Goal: Task Accomplishment & Management: Manage account settings

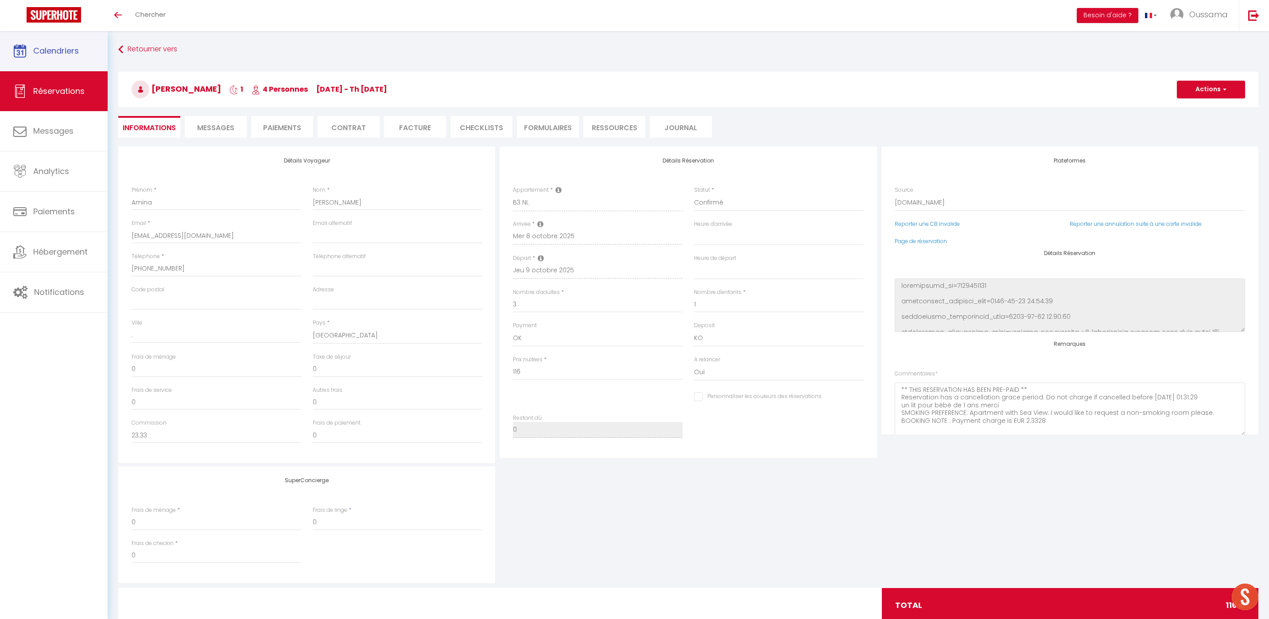
select select "BE"
select select "44370"
select select
select select "14"
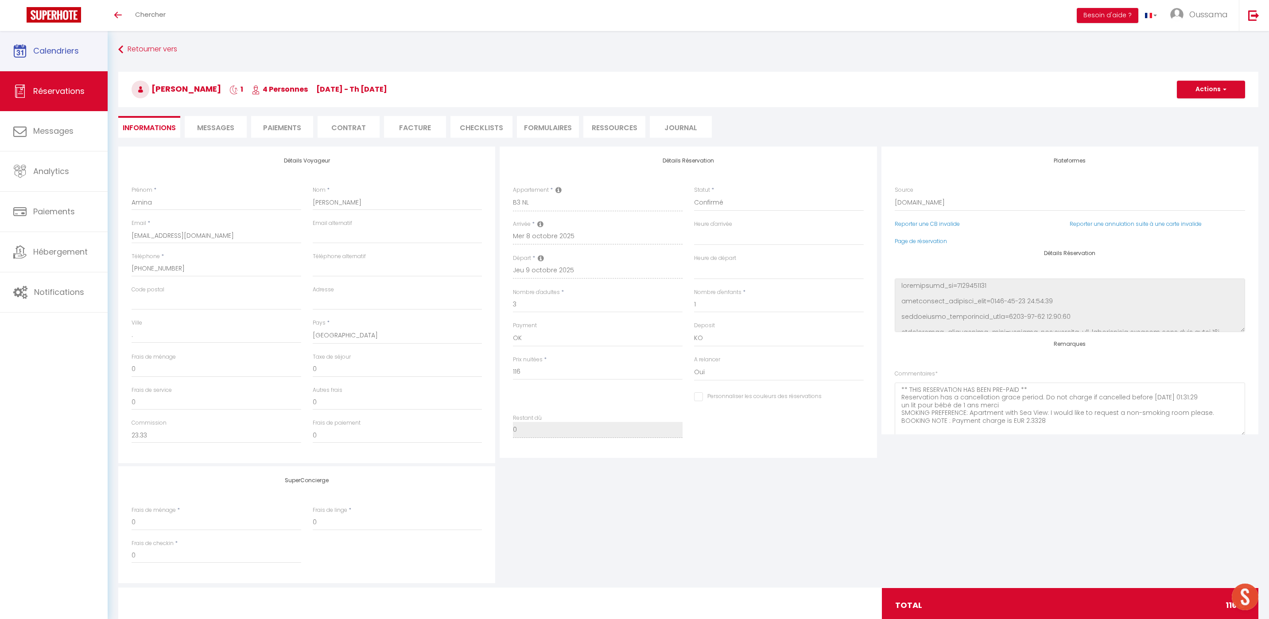
select select "2"
click at [73, 67] on link "Calendriers" at bounding box center [54, 51] width 108 height 40
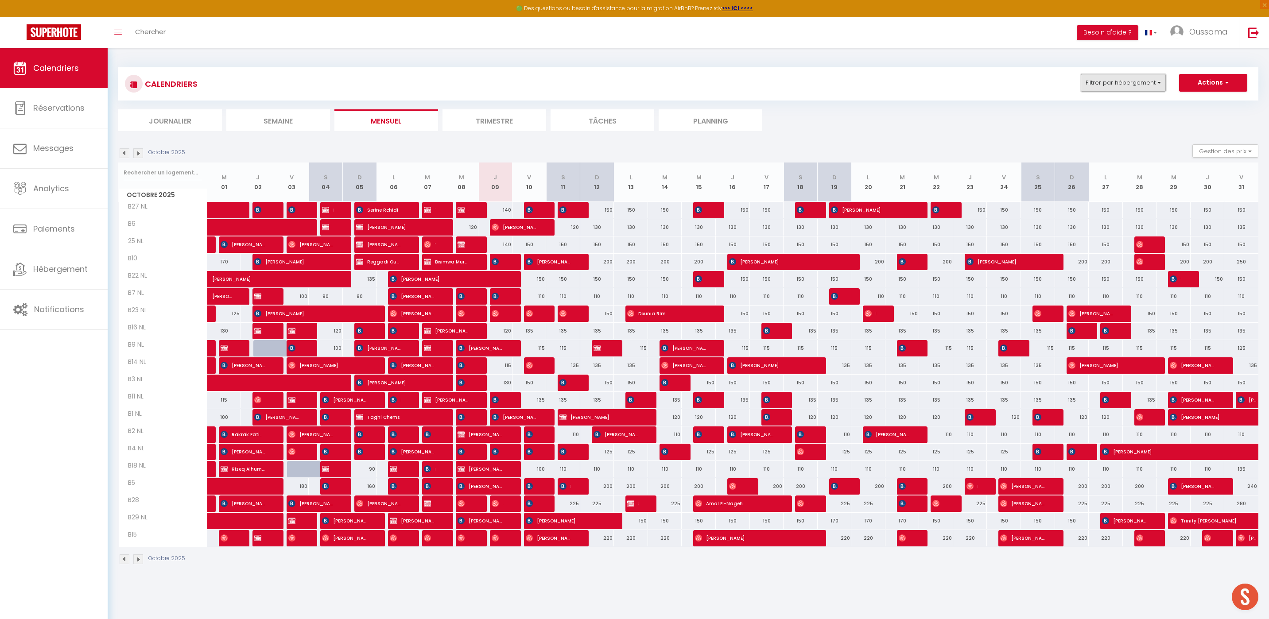
click at [1121, 81] on button "Filtrer par hébergement" at bounding box center [1123, 83] width 85 height 18
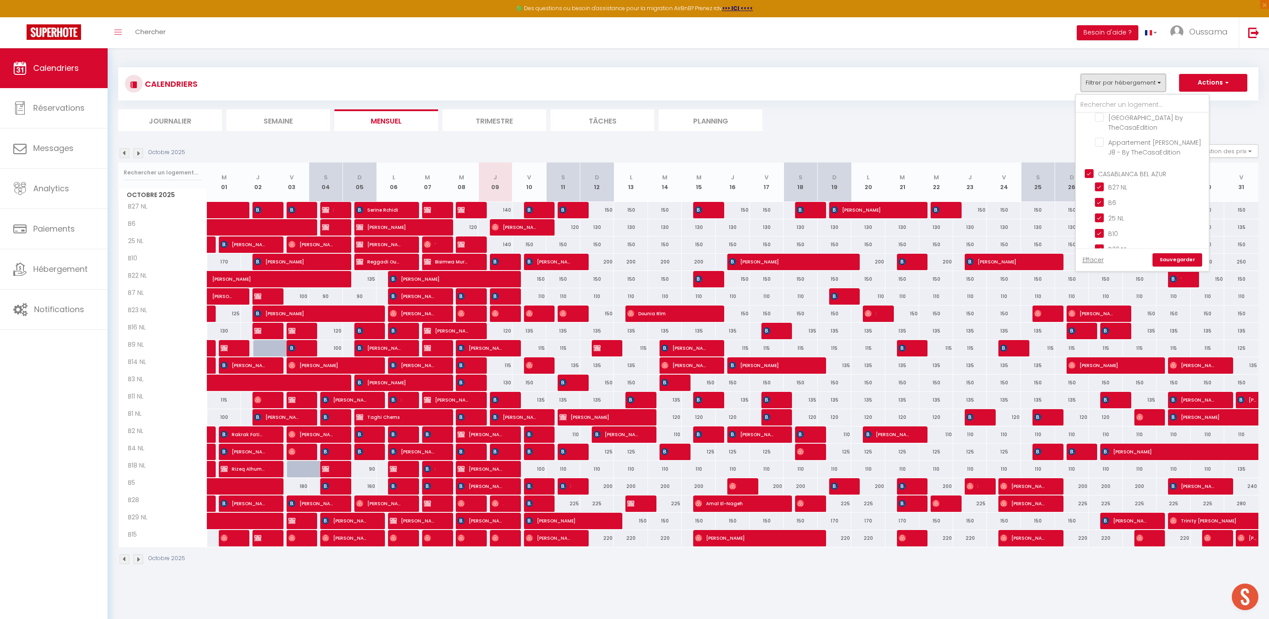
scroll to position [302, 0]
click at [1092, 161] on input "CASABLANCA BEL AZUR" at bounding box center [1151, 165] width 133 height 9
checkbox input "false"
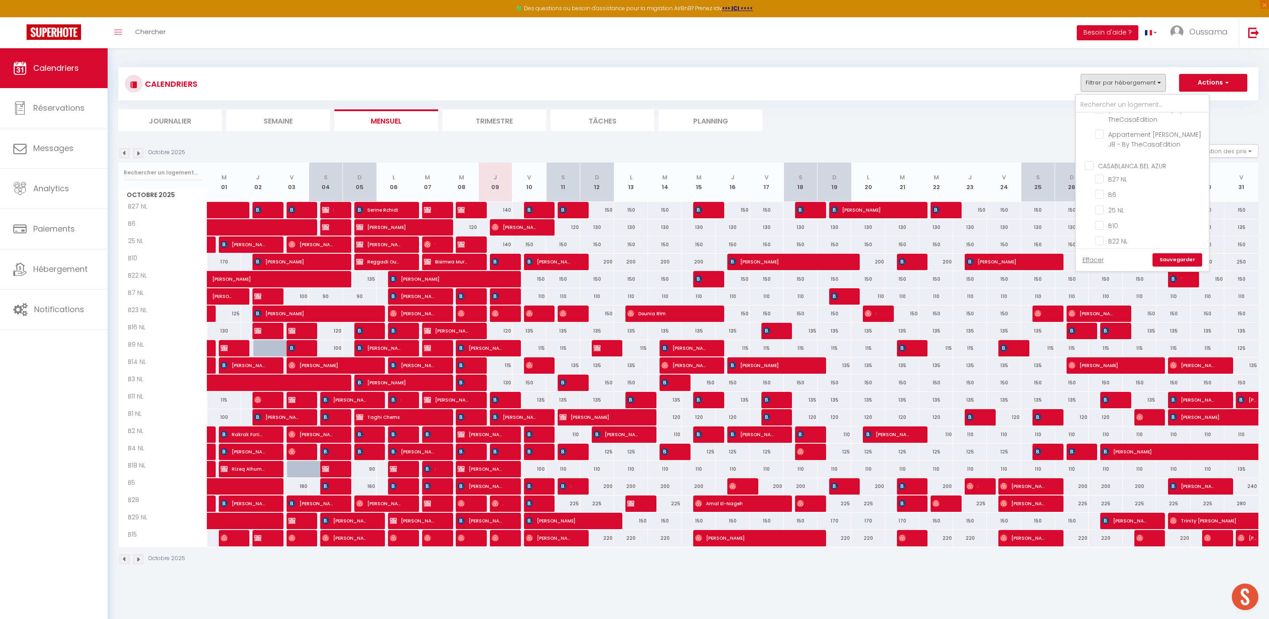
checkbox input "false"
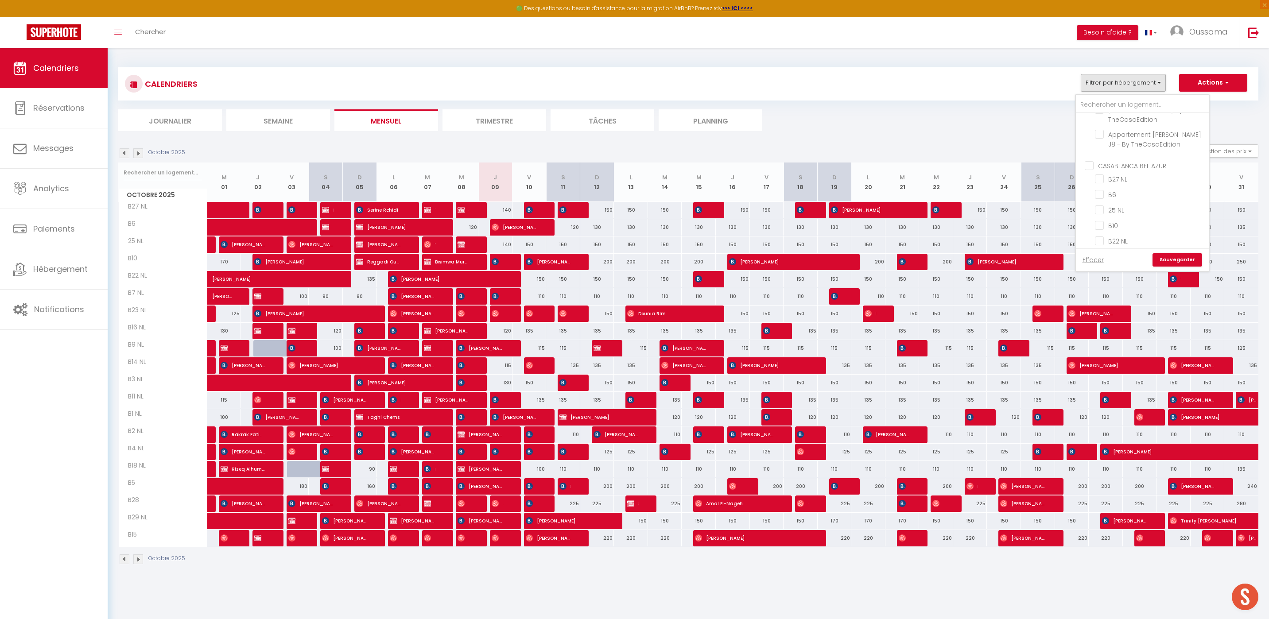
checkbox input "false"
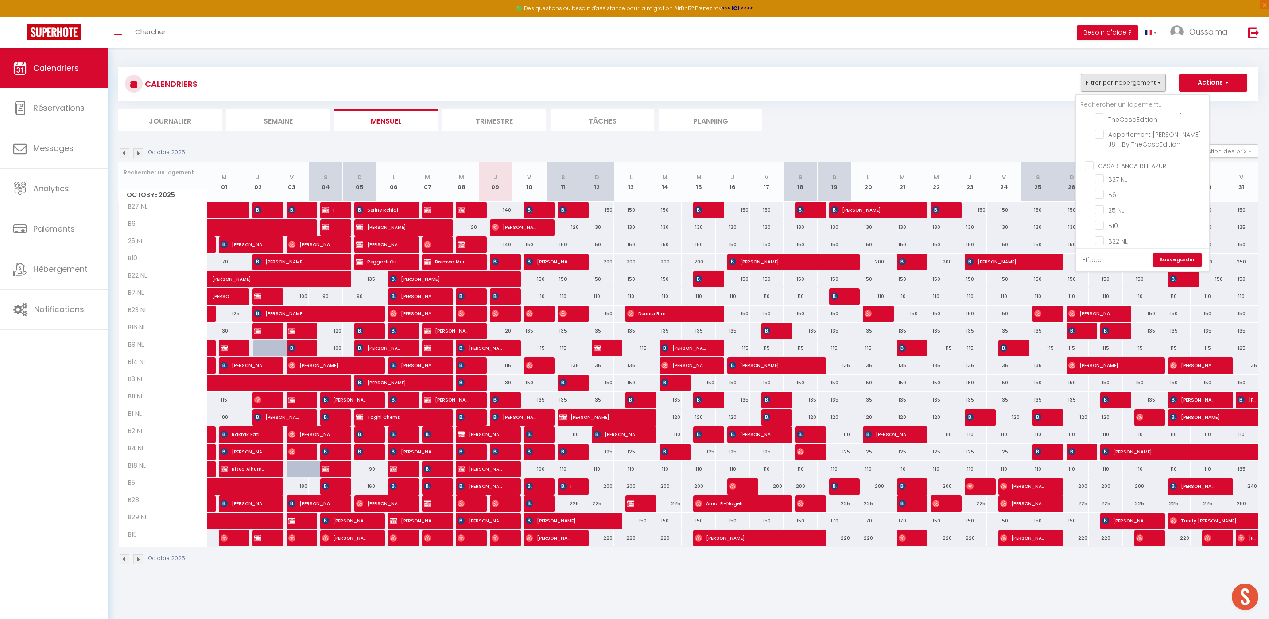
checkbox input "false"
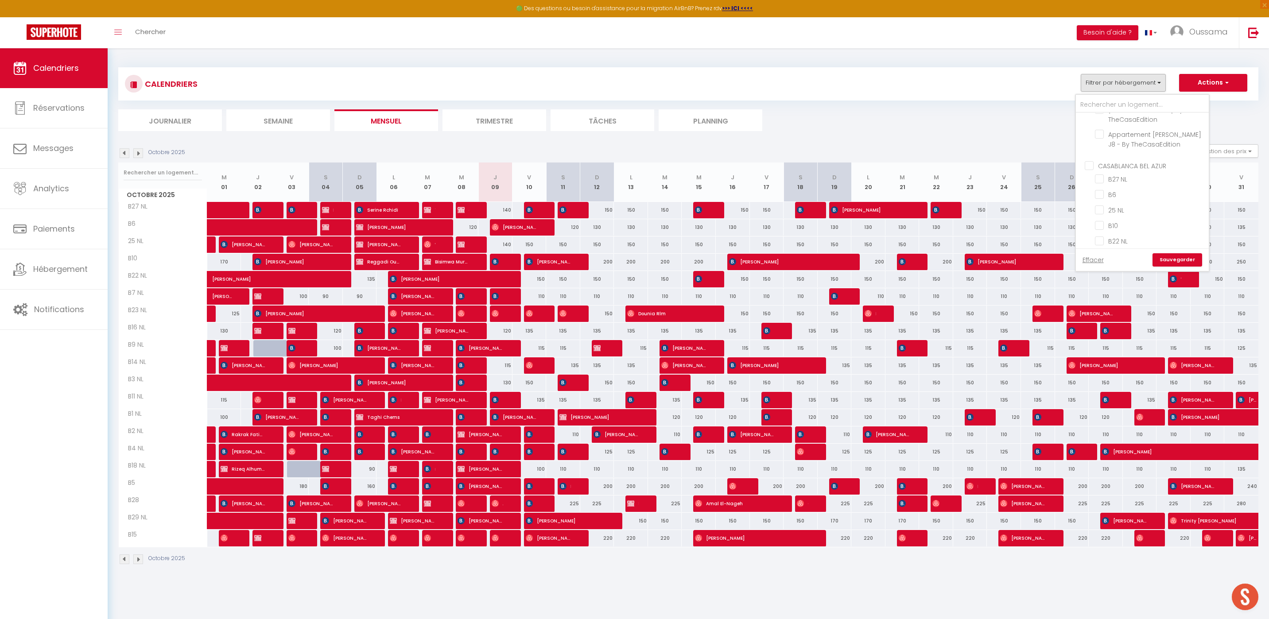
checkbox input "false"
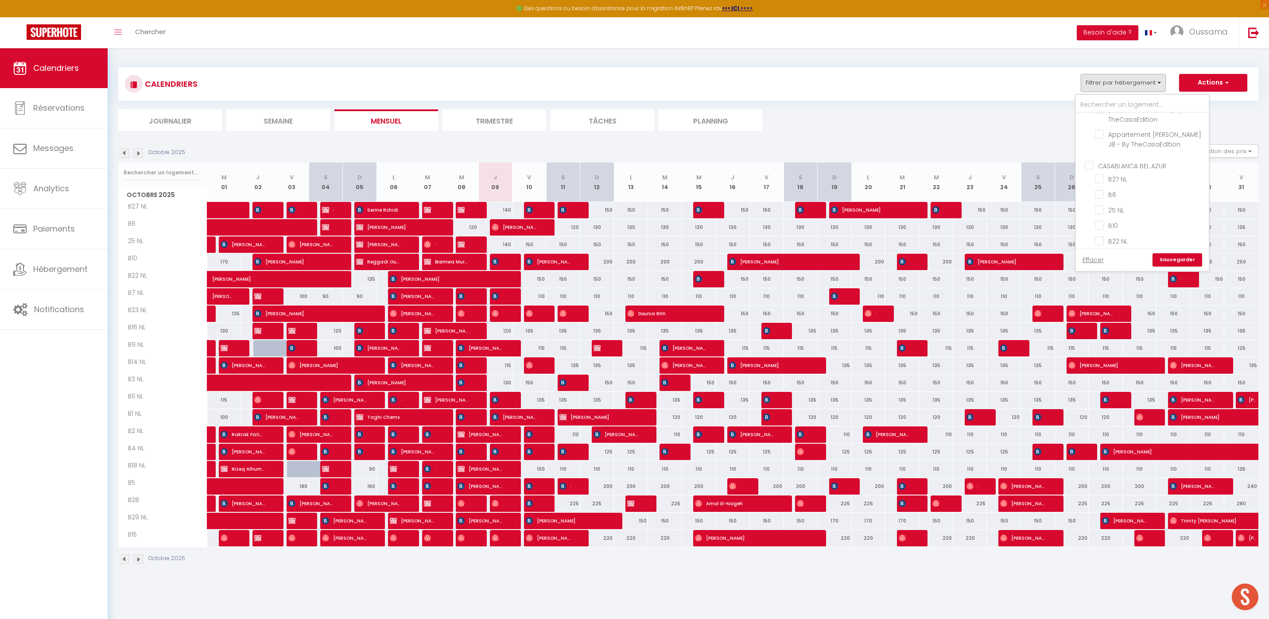
checkbox input "false"
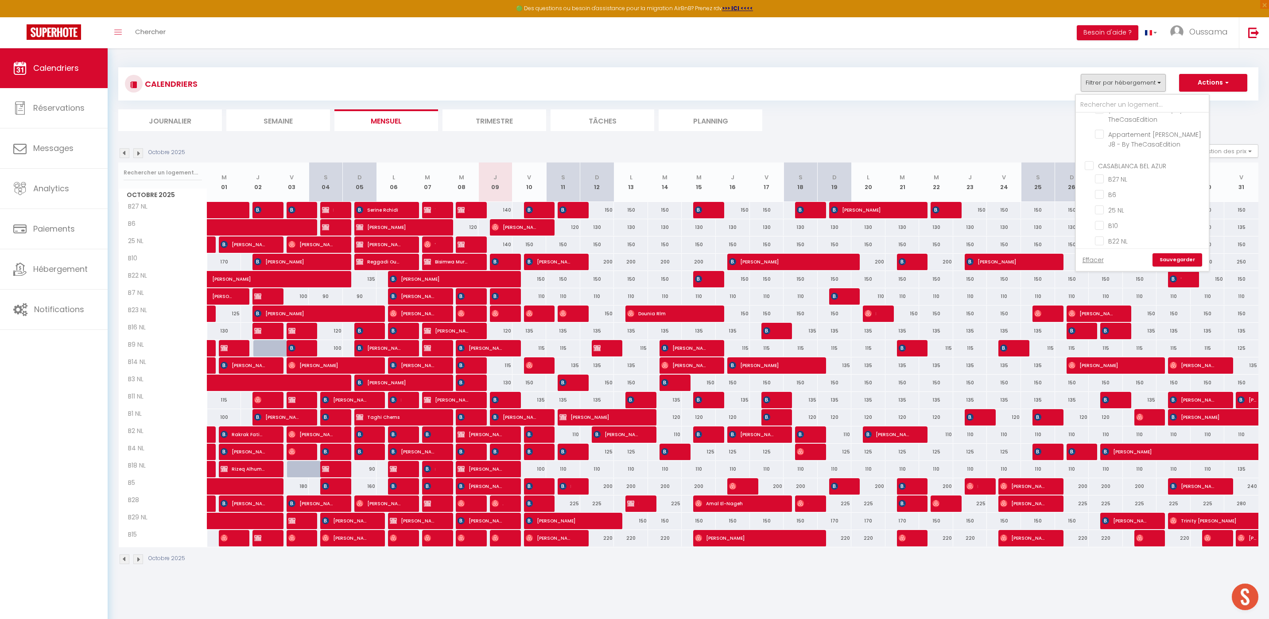
checkbox input "false"
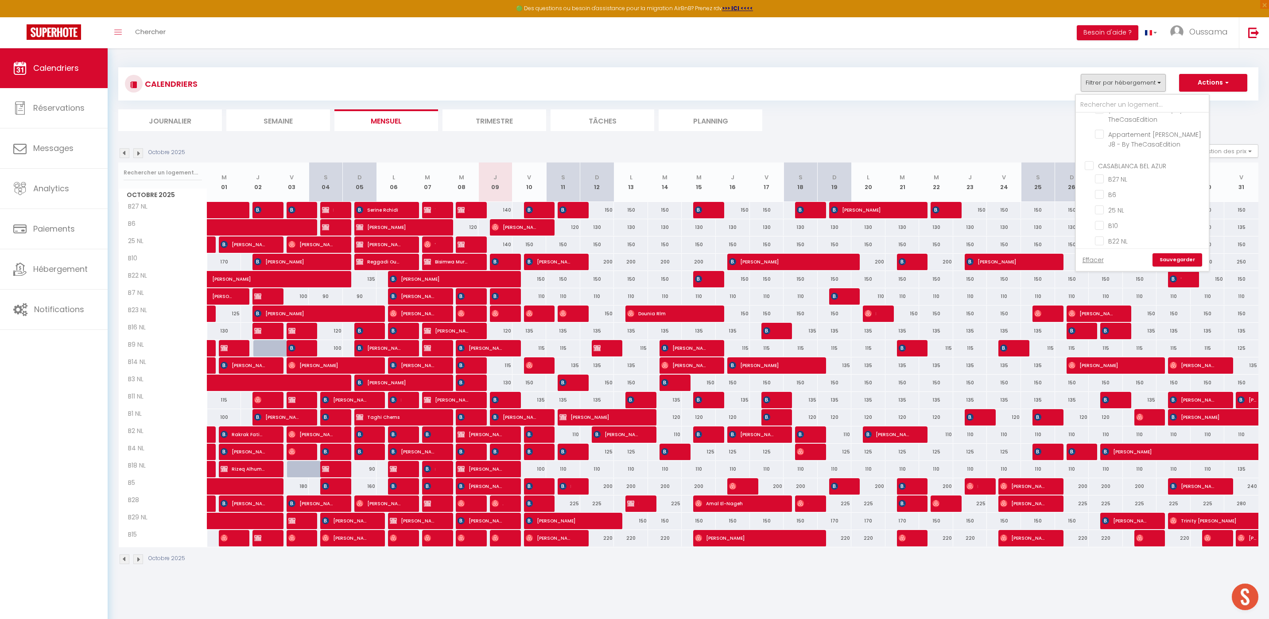
checkbox input "false"
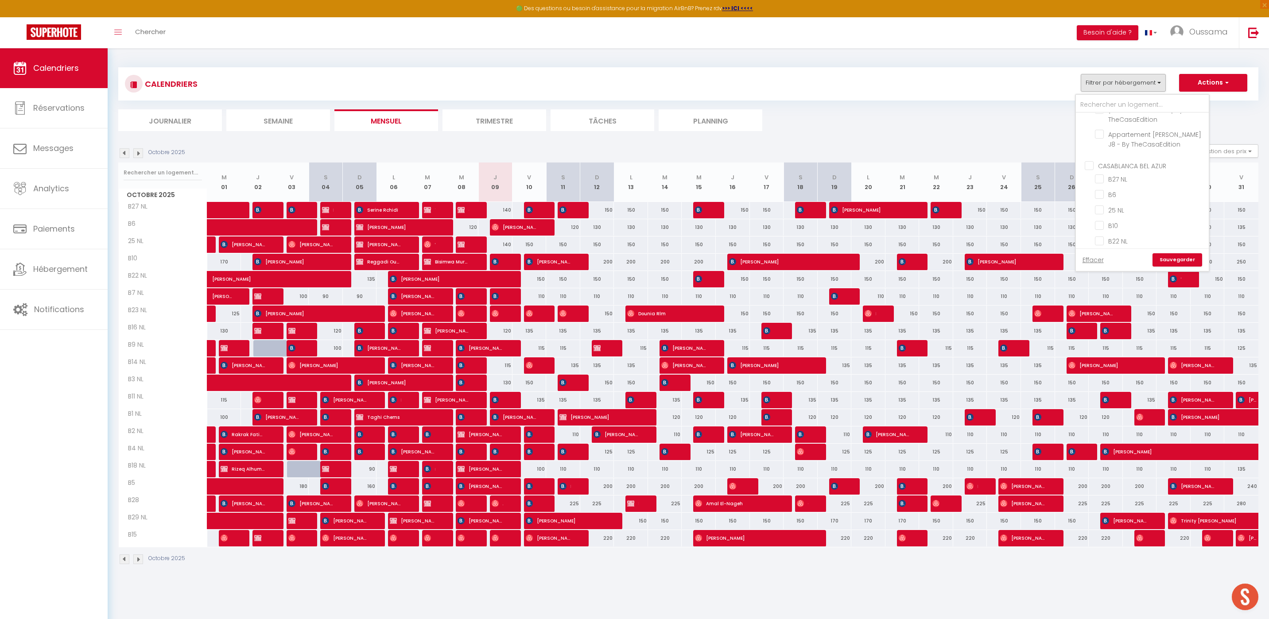
checkbox input "false"
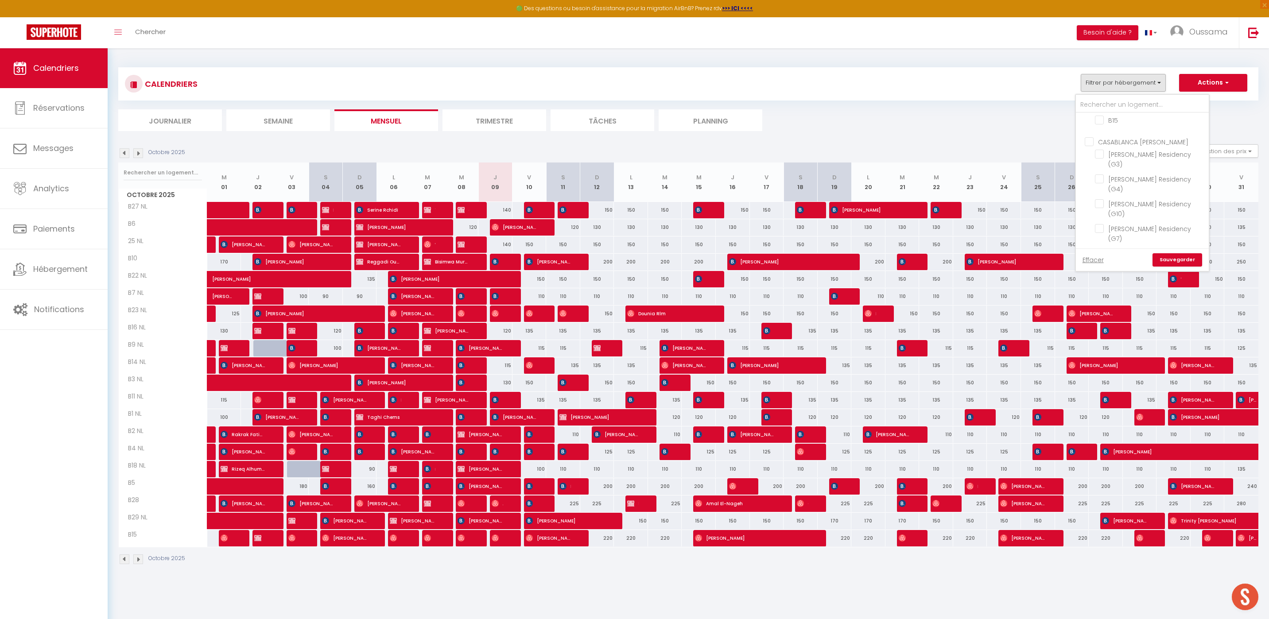
click at [1094, 137] on input "CASABLANCA [PERSON_NAME]" at bounding box center [1151, 141] width 133 height 9
checkbox input "true"
checkbox input "false"
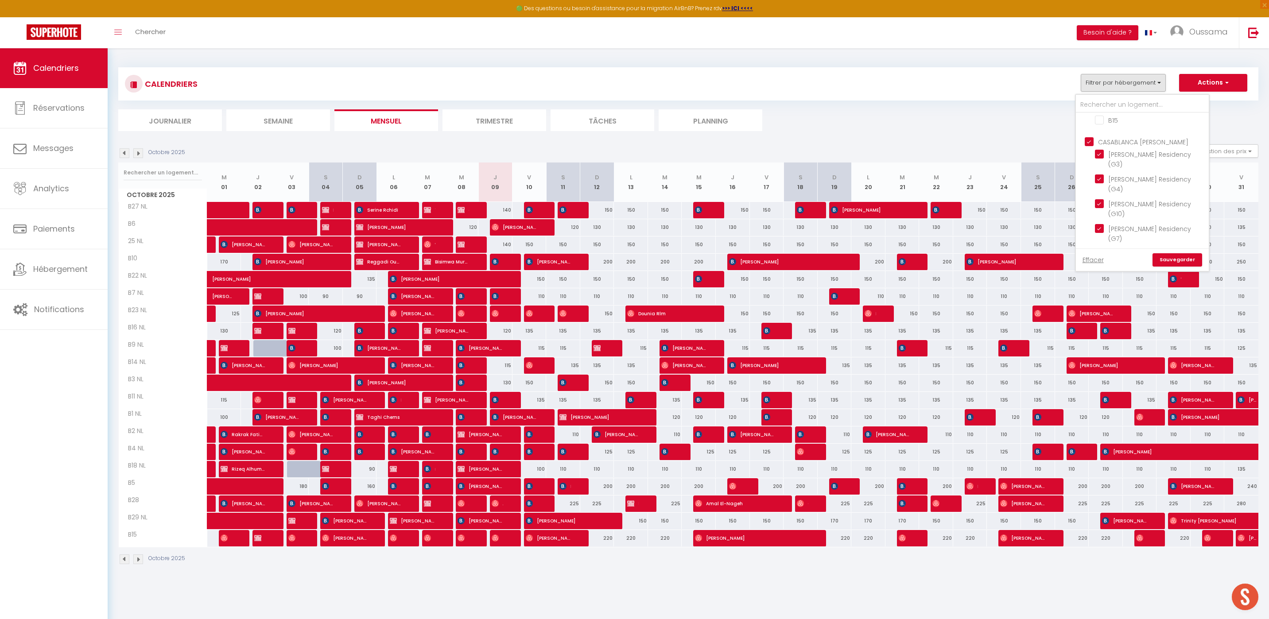
checkbox input "false"
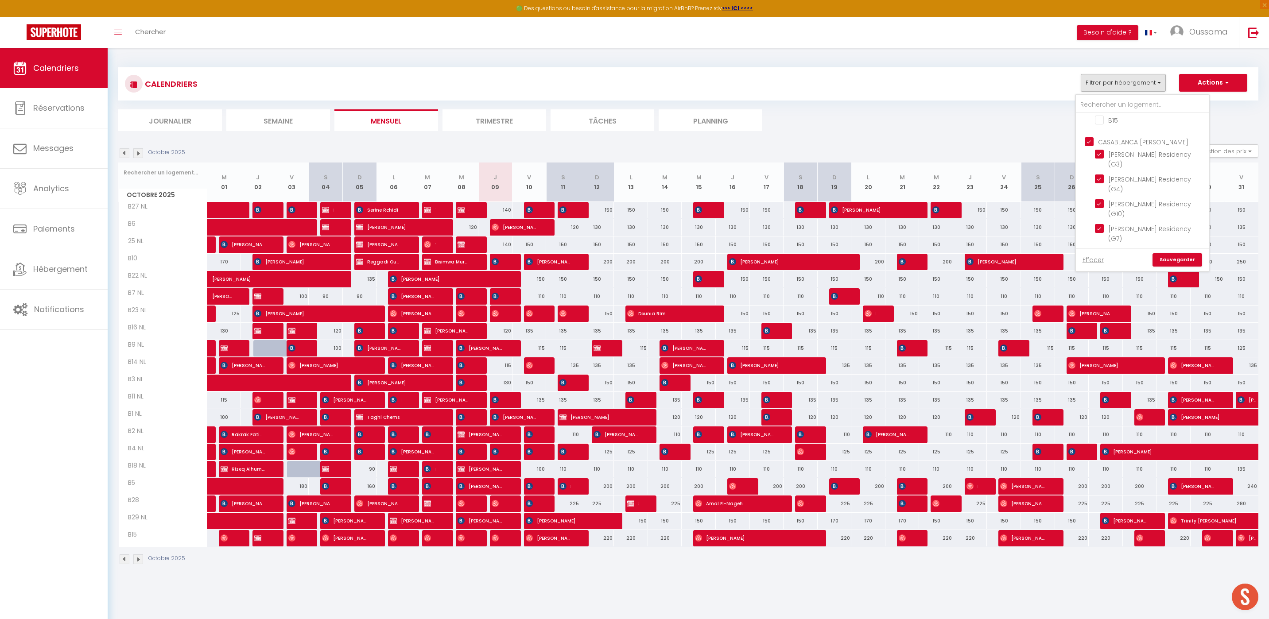
checkbox input "false"
checkbox input "true"
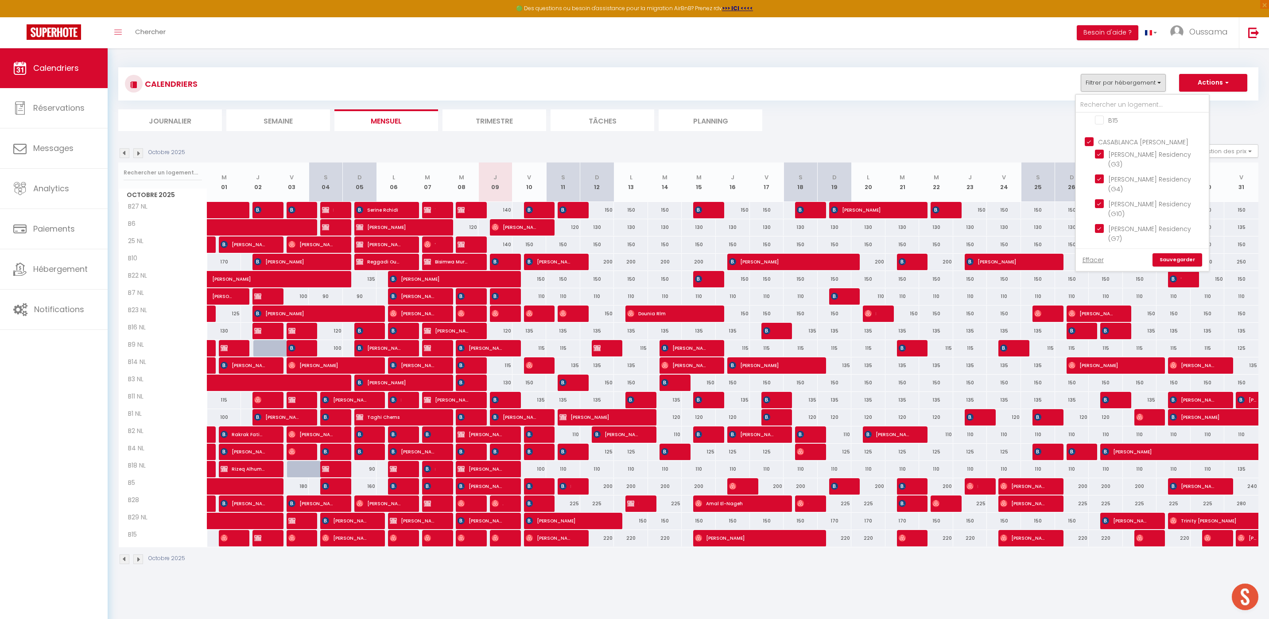
checkbox input "true"
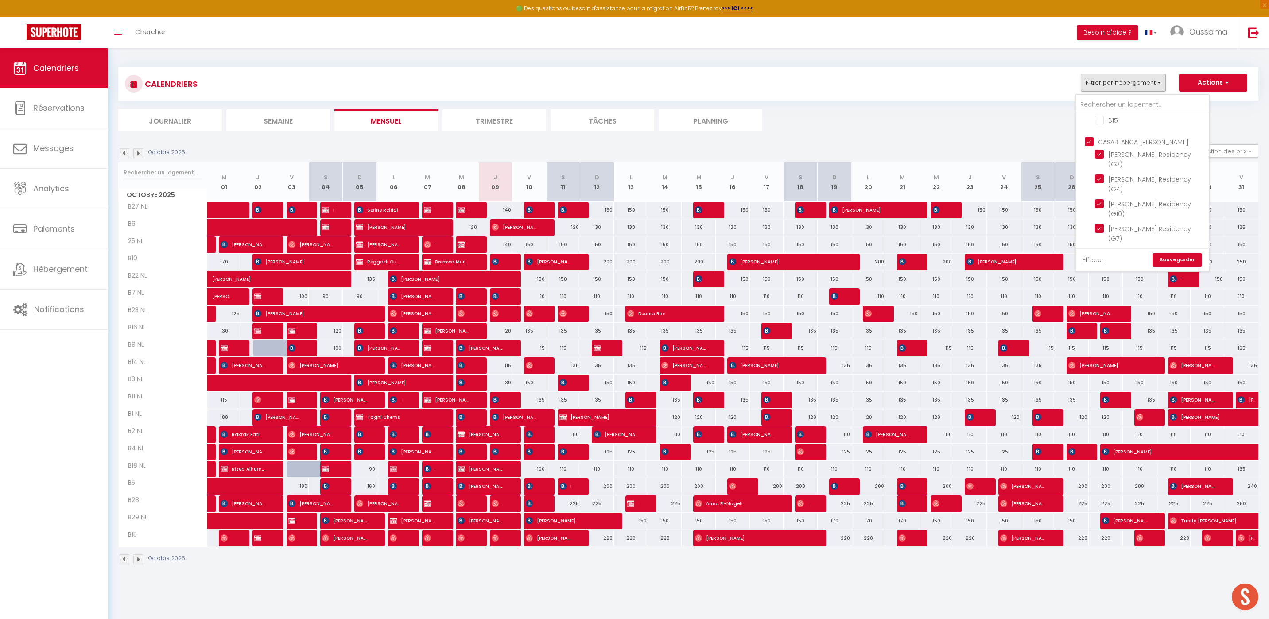
checkbox input "true"
checkbox input "false"
click at [1184, 262] on link "Sauvegarder" at bounding box center [1178, 259] width 50 height 13
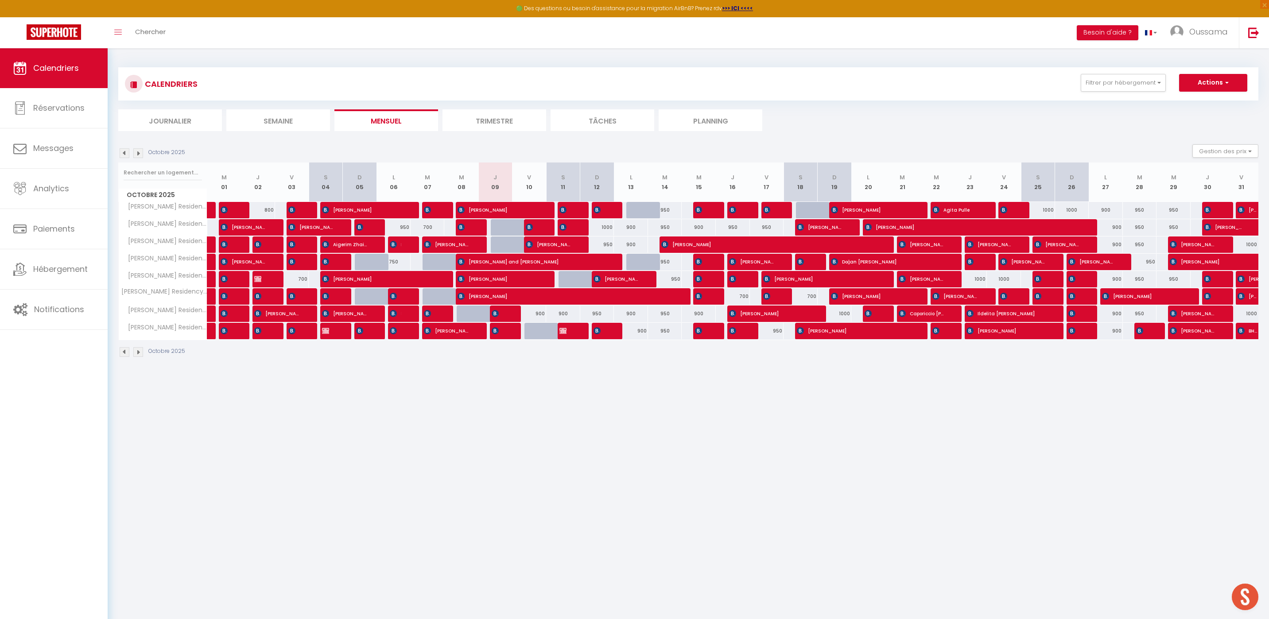
click at [160, 114] on li "Journalier" at bounding box center [170, 120] width 104 height 22
